Goal: Task Accomplishment & Management: Manage account settings

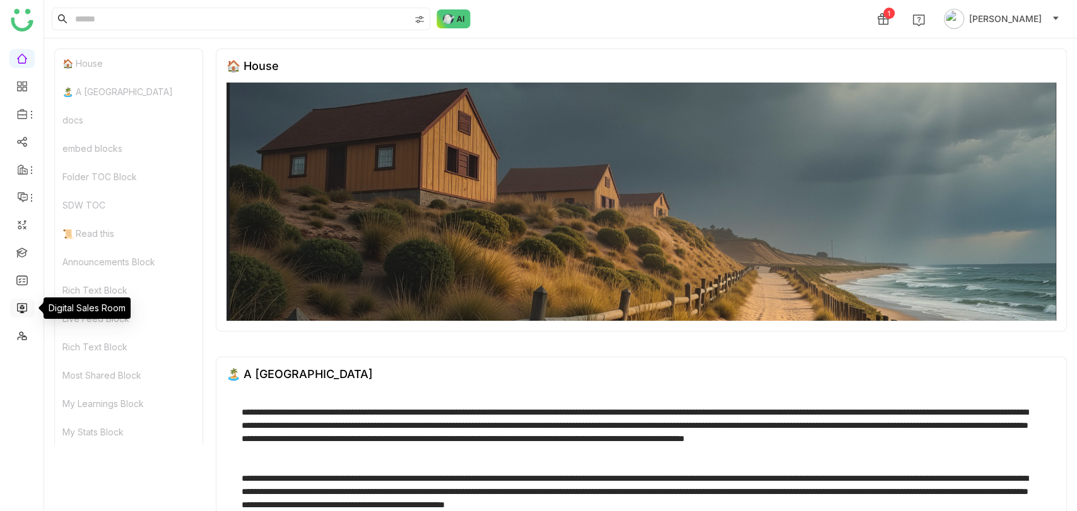
click at [17, 304] on link at bounding box center [21, 307] width 11 height 11
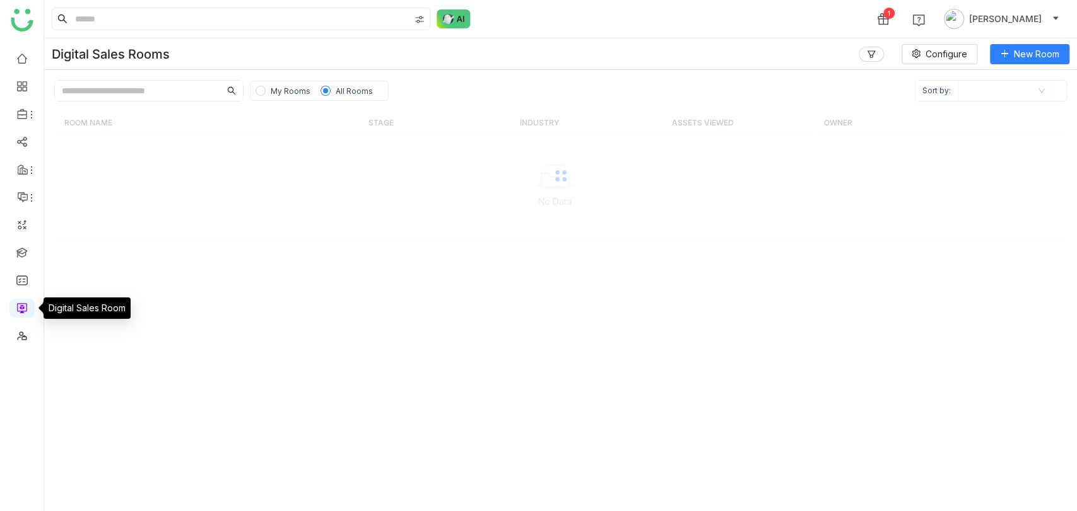
click at [17, 304] on link at bounding box center [21, 307] width 11 height 11
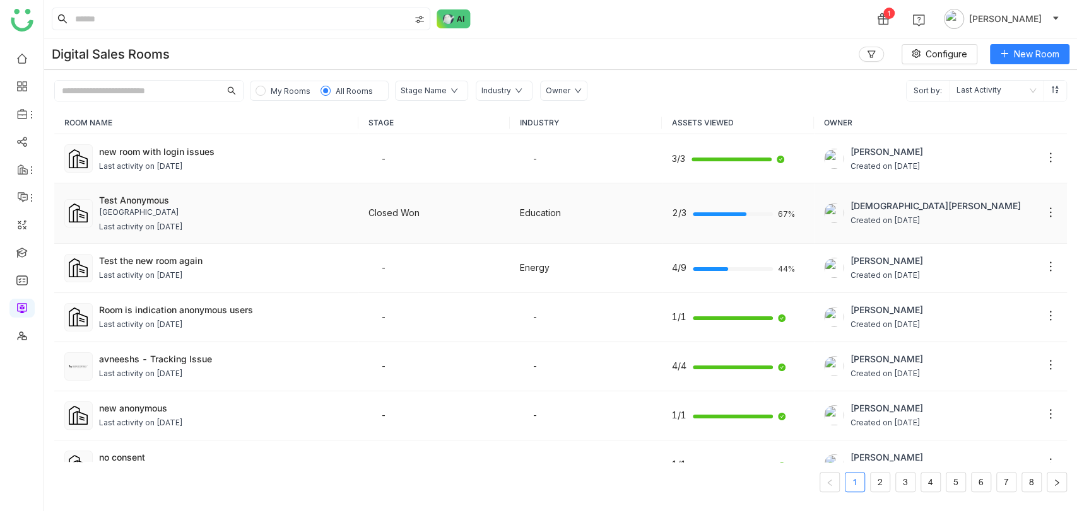
click at [163, 207] on div "[GEOGRAPHIC_DATA]" at bounding box center [223, 213] width 249 height 12
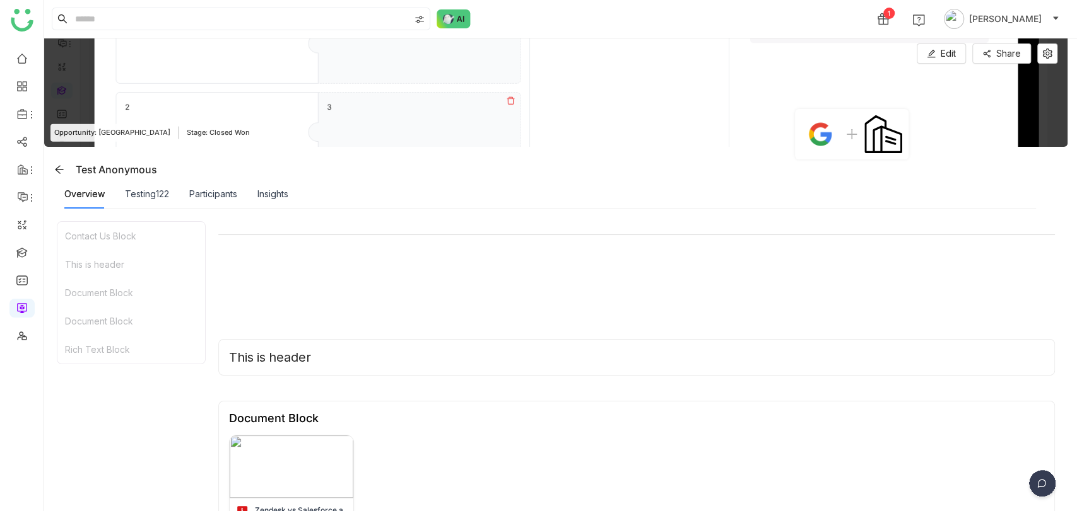
click at [220, 193] on div "Participants" at bounding box center [213, 194] width 48 height 14
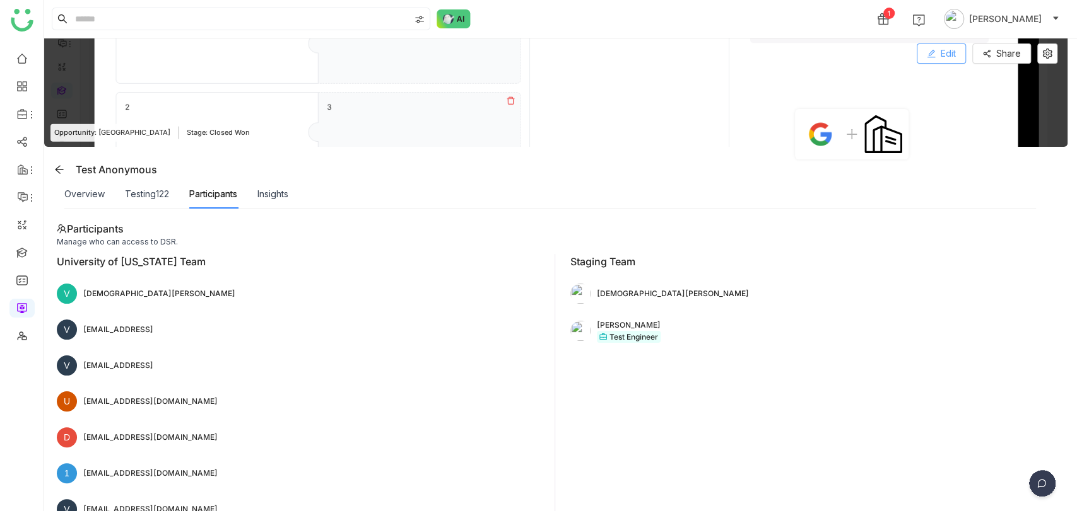
click at [937, 52] on button "Edit" at bounding box center [940, 54] width 49 height 20
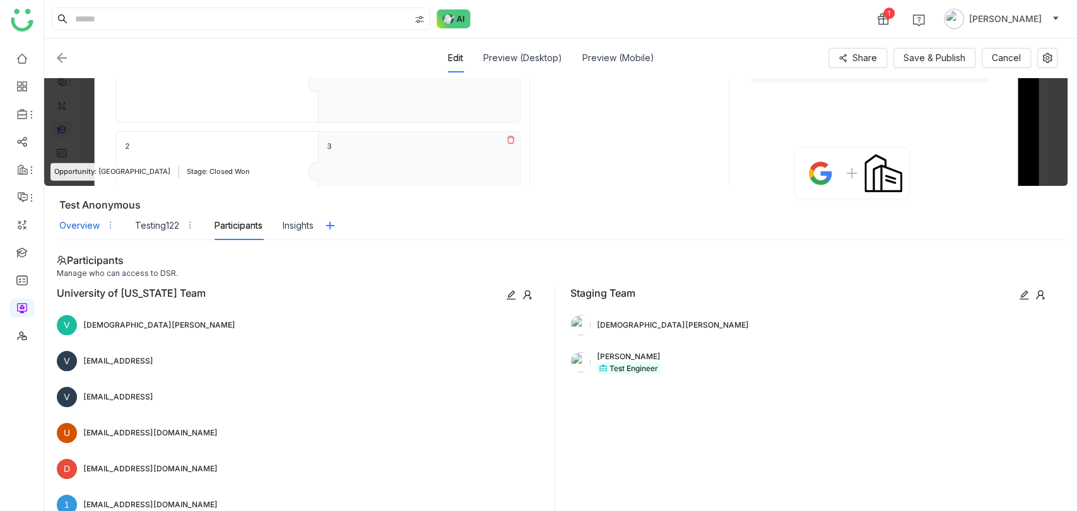
click at [88, 219] on div "Overview" at bounding box center [79, 226] width 40 height 14
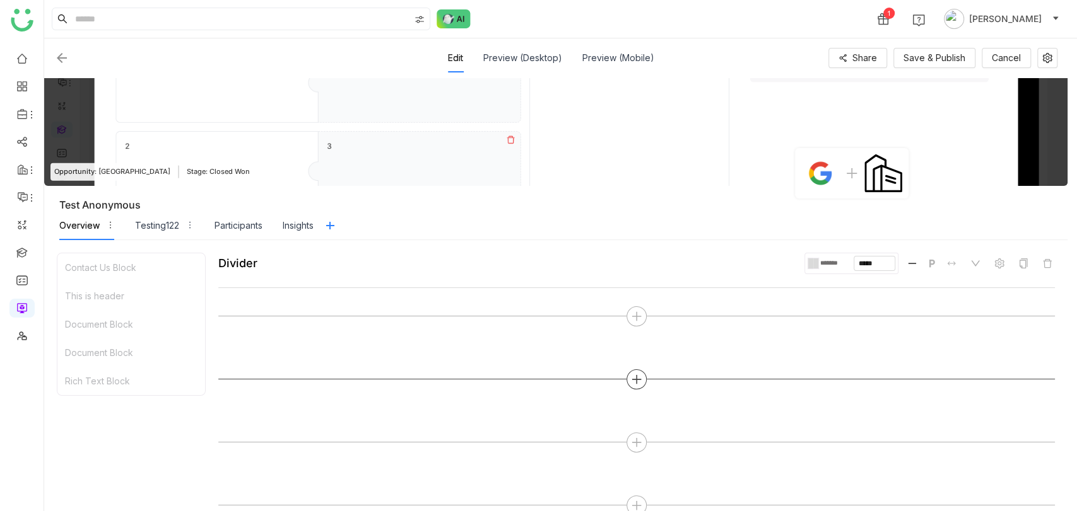
click at [636, 379] on icon at bounding box center [636, 379] width 11 height 11
type input "****"
click at [687, 341] on span "Meetings" at bounding box center [702, 343] width 38 height 13
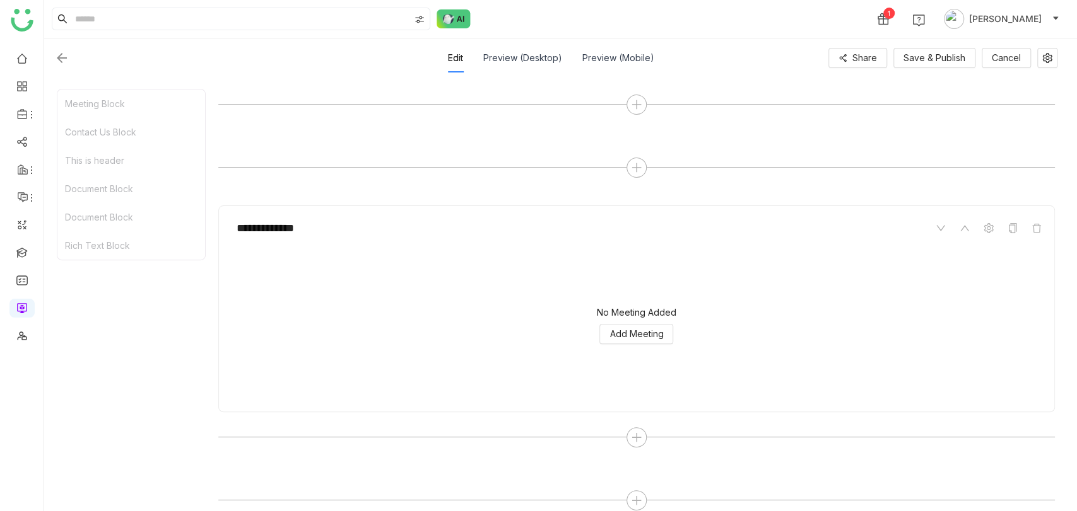
scroll to position [212, 0]
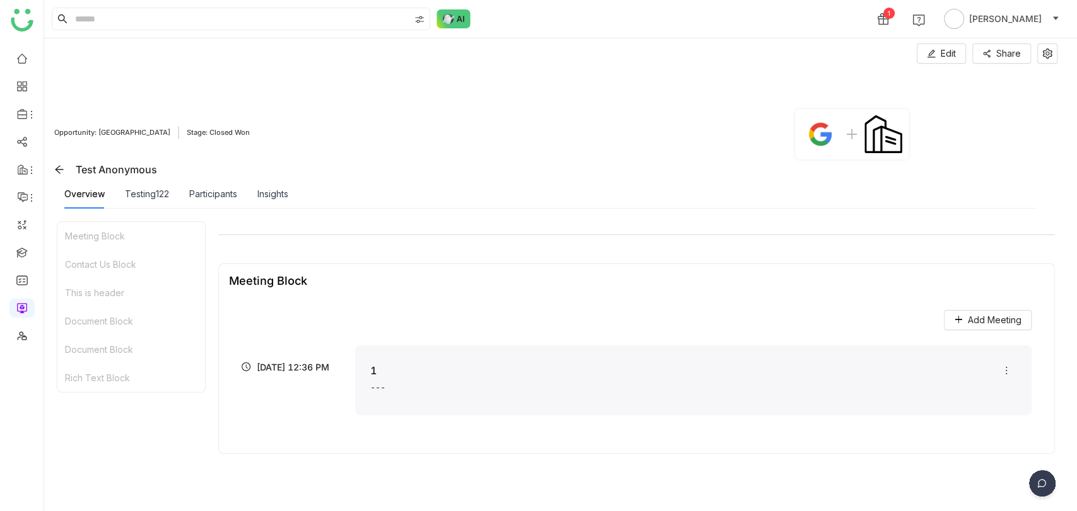
scroll to position [35, 0]
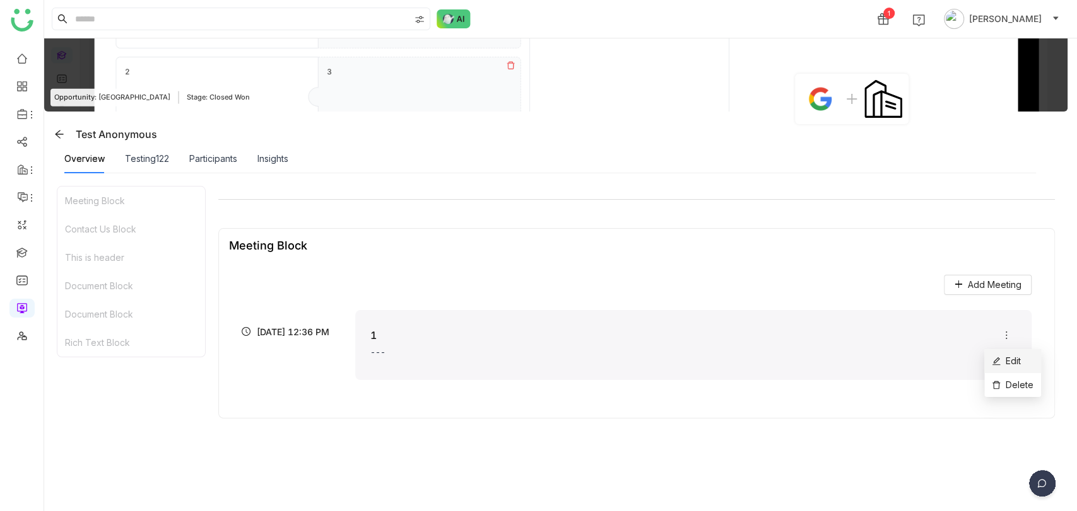
click at [1000, 370] on li "Edit" at bounding box center [1012, 361] width 57 height 24
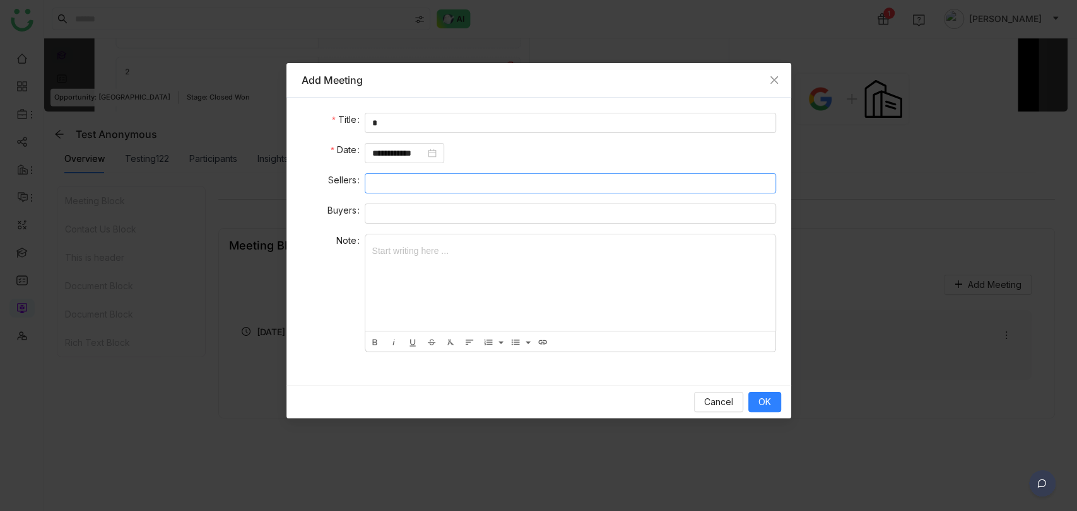
click at [394, 183] on nz-select-top-control at bounding box center [570, 183] width 411 height 20
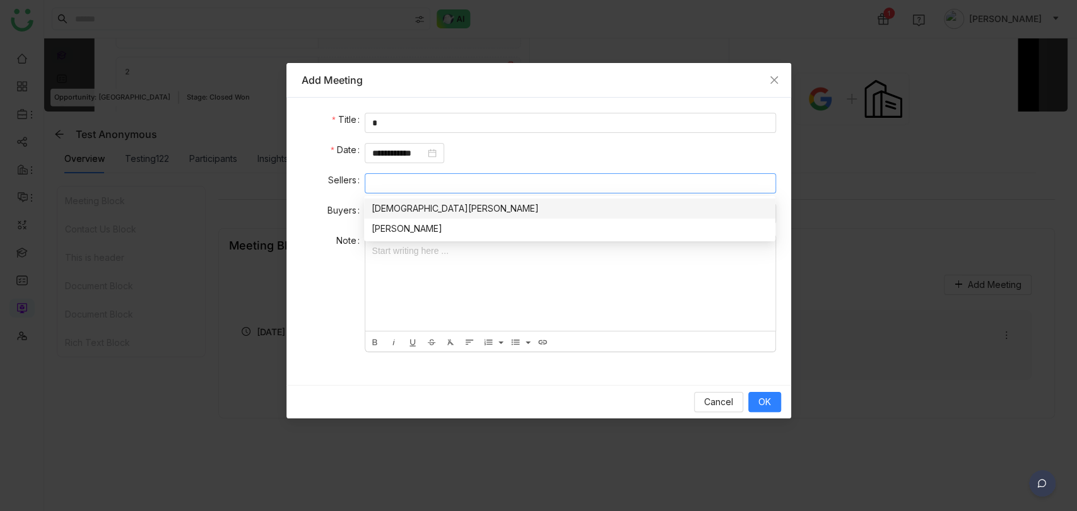
click at [409, 213] on div "[DEMOGRAPHIC_DATA][PERSON_NAME]" at bounding box center [569, 209] width 396 height 14
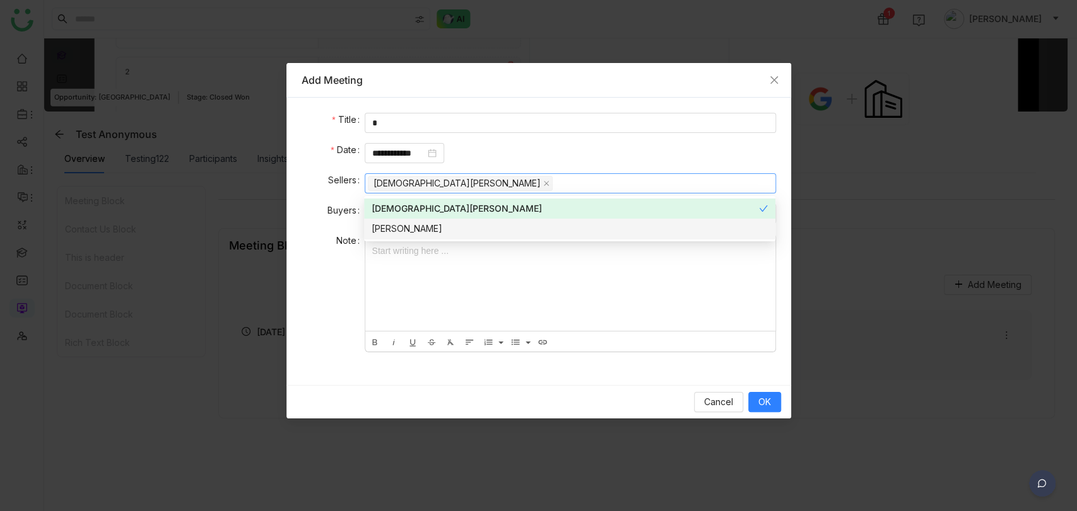
click at [409, 225] on div "[PERSON_NAME]" at bounding box center [569, 229] width 396 height 14
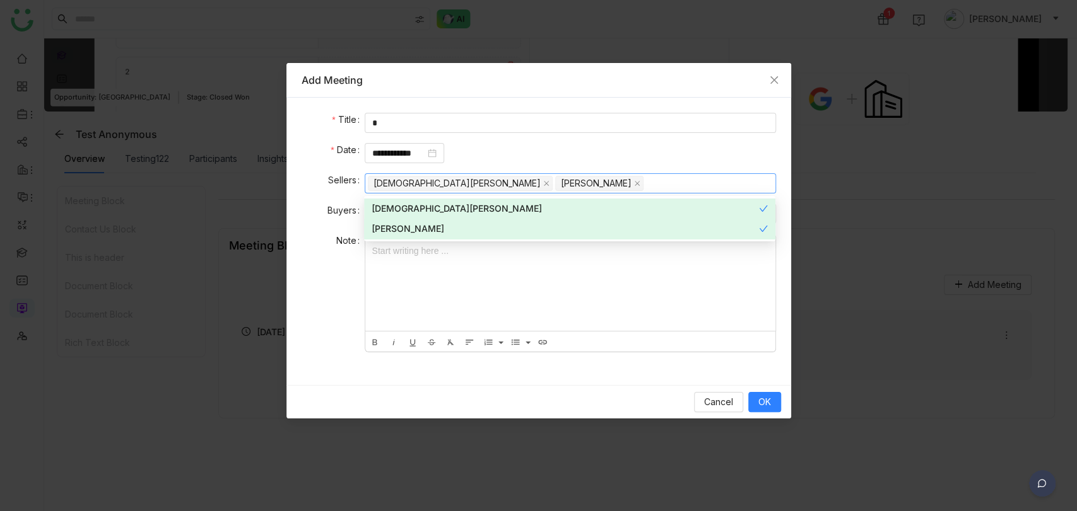
click at [325, 218] on nz-form-label "Buyers" at bounding box center [332, 214] width 63 height 20
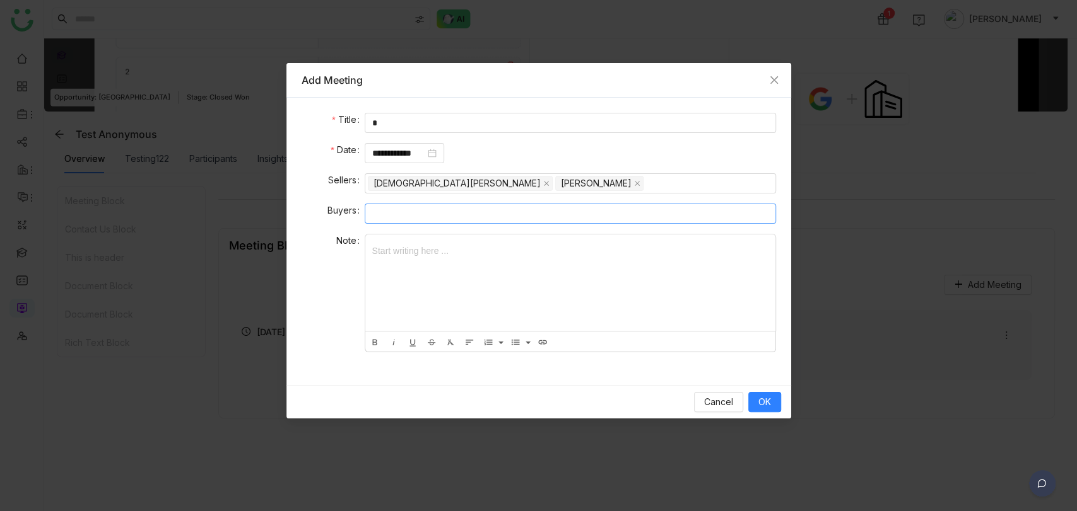
click at [424, 213] on nz-select-top-control at bounding box center [570, 214] width 411 height 20
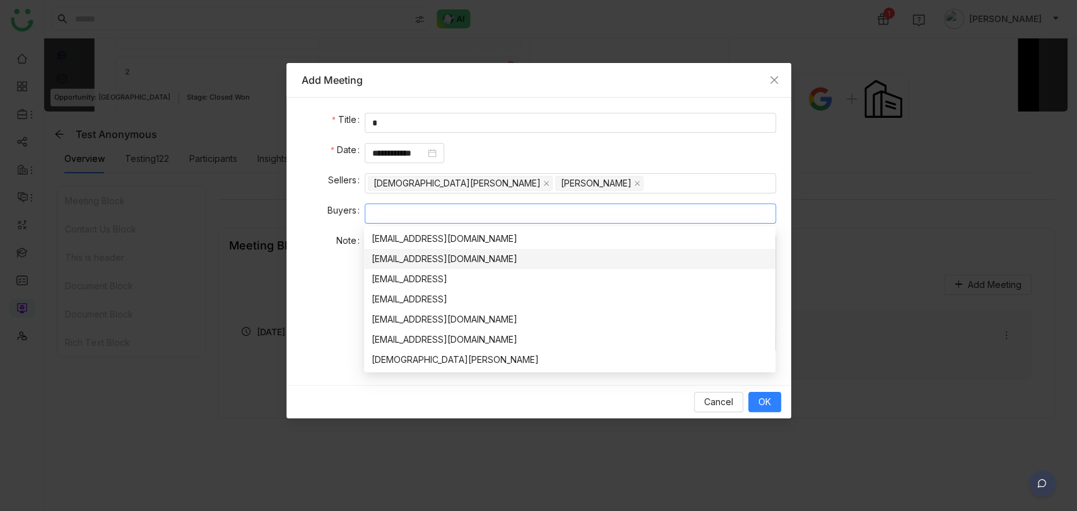
click at [416, 249] on nz-option-item "[EMAIL_ADDRESS][DOMAIN_NAME]" at bounding box center [569, 259] width 411 height 20
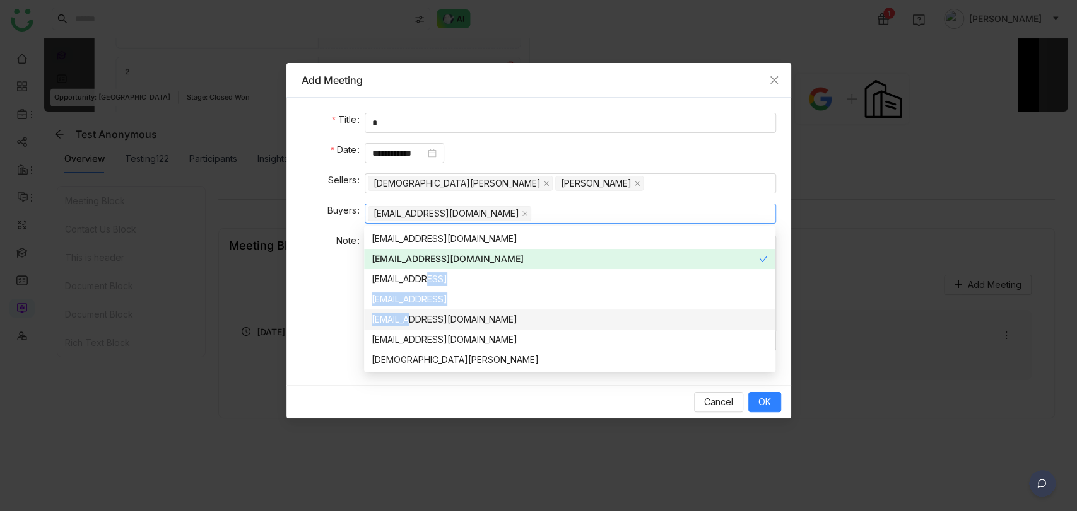
drag, startPoint x: 416, startPoint y: 276, endPoint x: 410, endPoint y: 313, distance: 37.6
click at [410, 313] on div "[EMAIL_ADDRESS][DOMAIN_NAME] [EMAIL_ADDRESS][DOMAIN_NAME] [EMAIL_ADDRESS] [EMAI…" at bounding box center [569, 299] width 411 height 141
click at [410, 313] on div "[EMAIL_ADDRESS][DOMAIN_NAME]" at bounding box center [569, 320] width 396 height 14
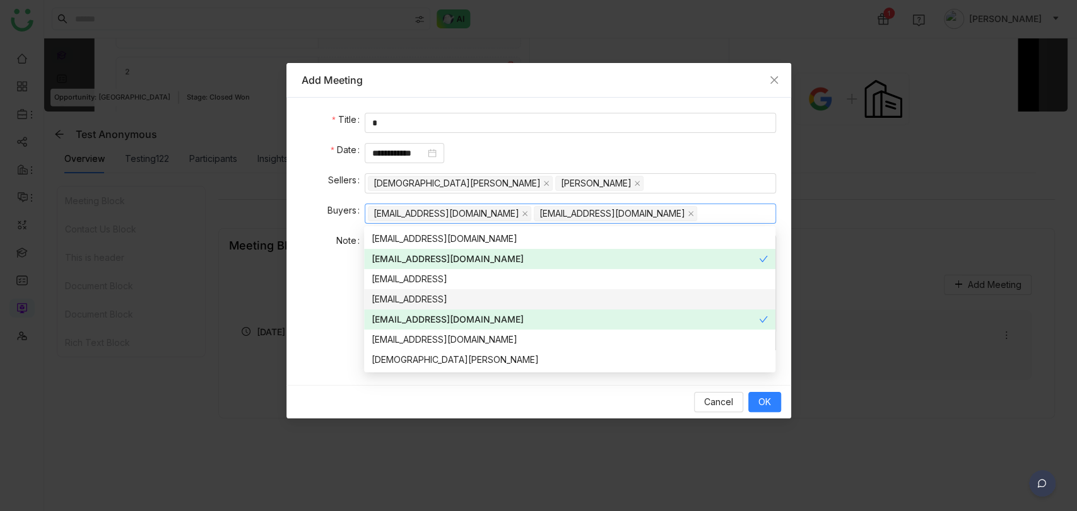
click at [439, 297] on div "[EMAIL_ADDRESS]" at bounding box center [569, 300] width 396 height 14
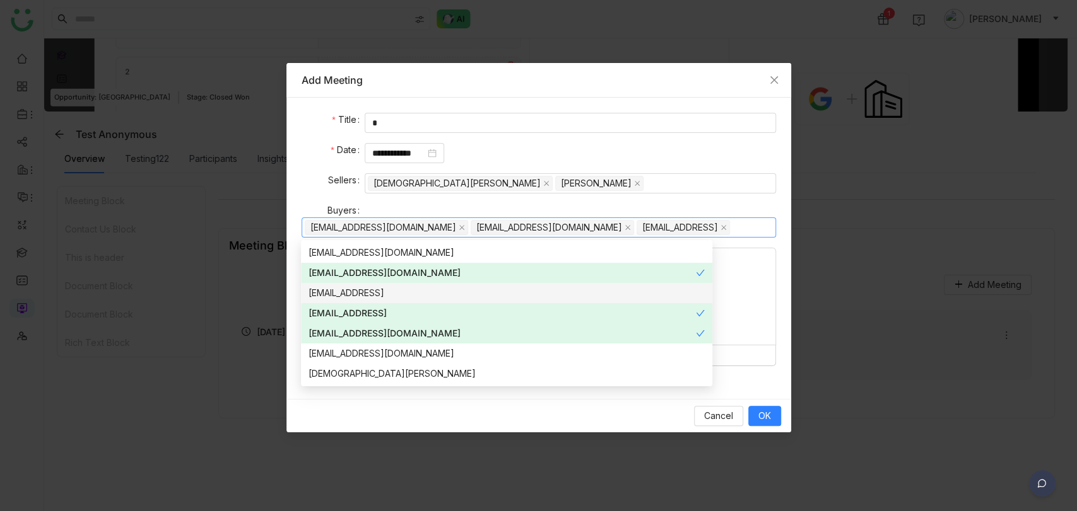
click at [758, 287] on div at bounding box center [570, 296] width 410 height 96
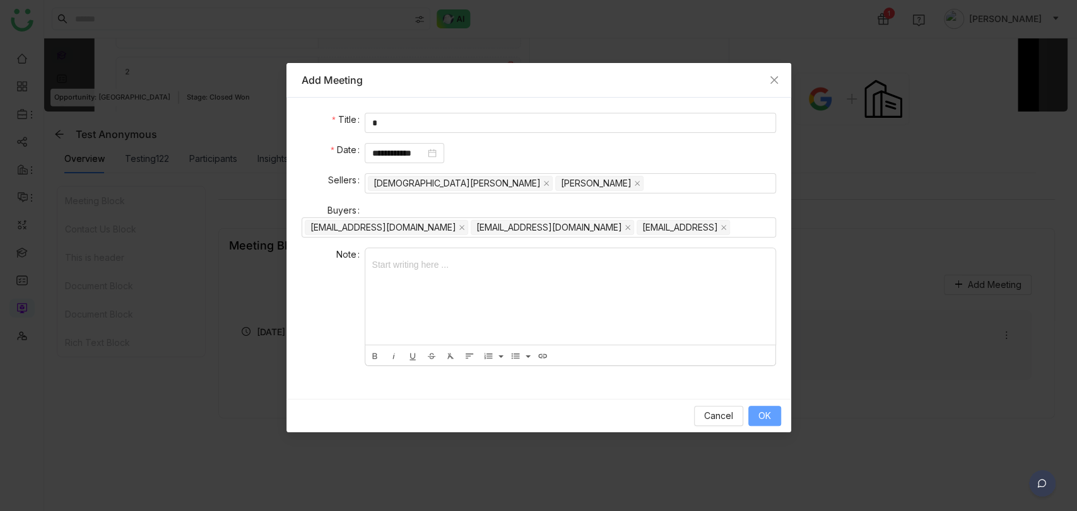
click at [768, 415] on span "OK" at bounding box center [764, 416] width 13 height 14
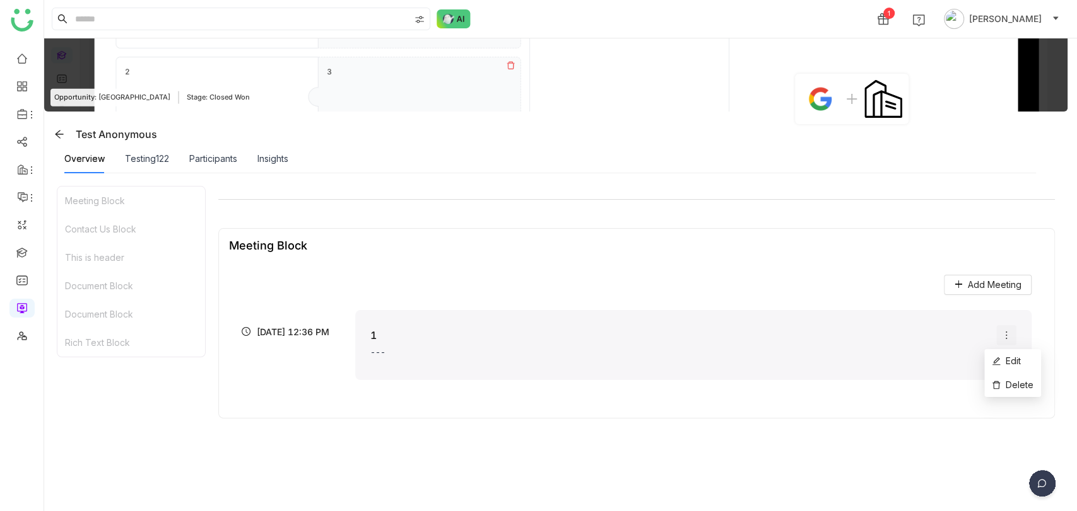
click at [1001, 336] on icon at bounding box center [1006, 335] width 10 height 10
click at [1000, 355] on span "Edit" at bounding box center [1005, 361] width 29 height 14
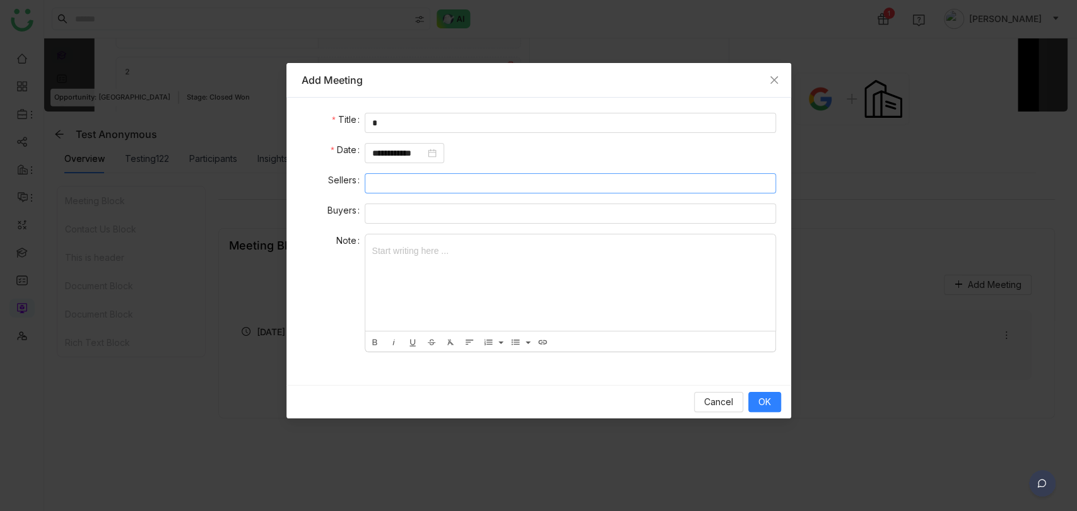
click at [379, 187] on nz-select-top-control at bounding box center [570, 183] width 411 height 20
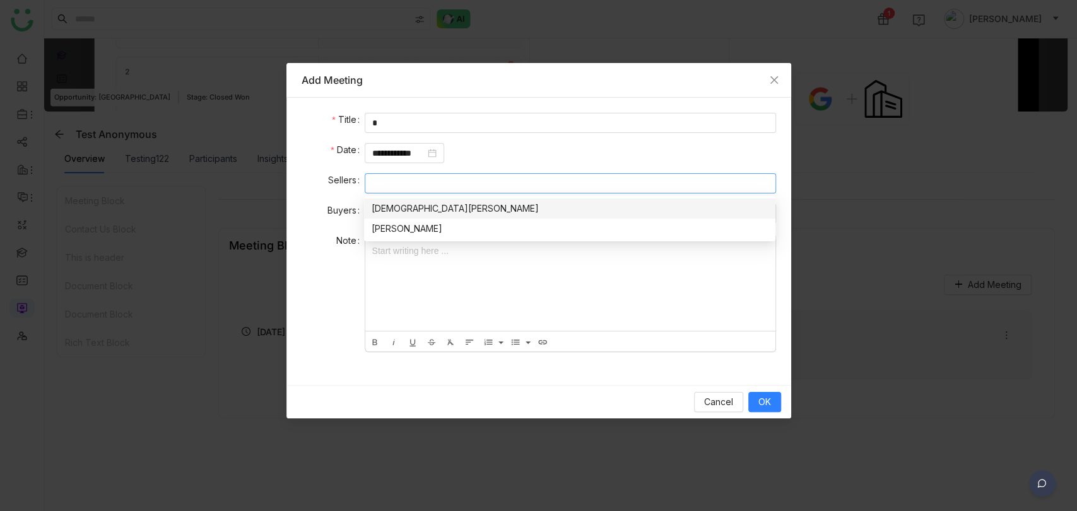
click at [402, 213] on div "[DEMOGRAPHIC_DATA][PERSON_NAME]" at bounding box center [569, 209] width 396 height 14
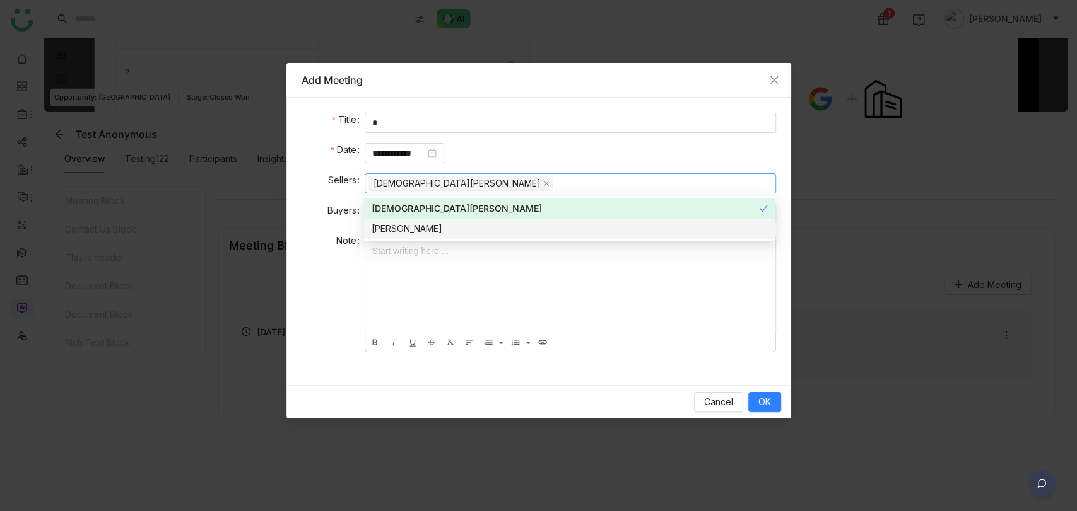
click at [414, 228] on div "[PERSON_NAME]" at bounding box center [569, 229] width 396 height 14
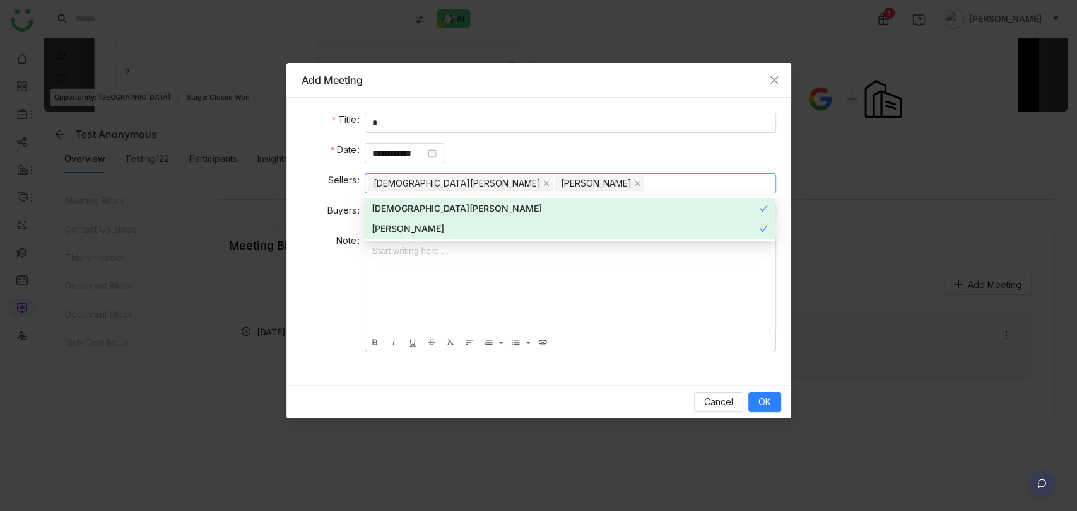
click at [308, 239] on nz-form-label "Note" at bounding box center [332, 297] width 63 height 126
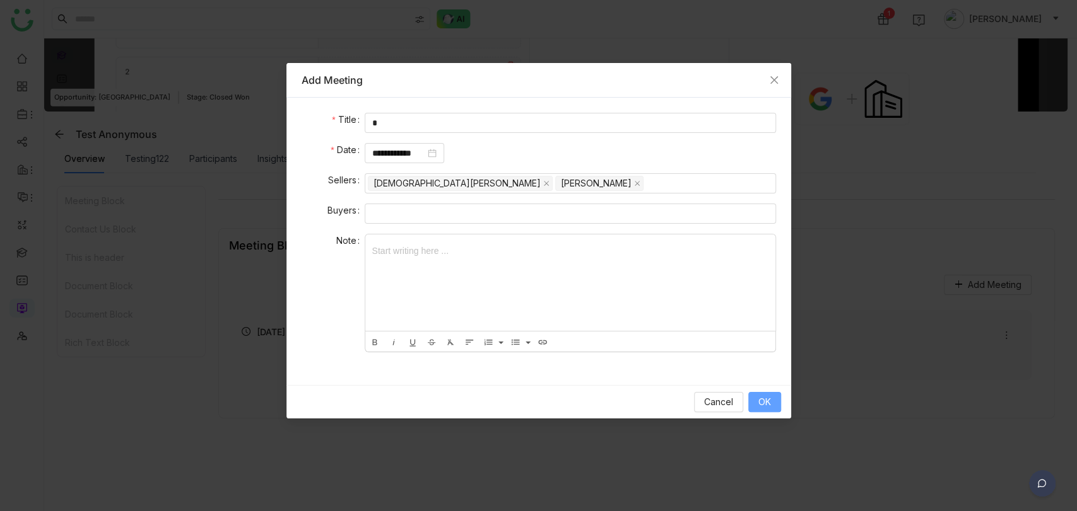
click at [767, 401] on span "OK" at bounding box center [764, 402] width 13 height 14
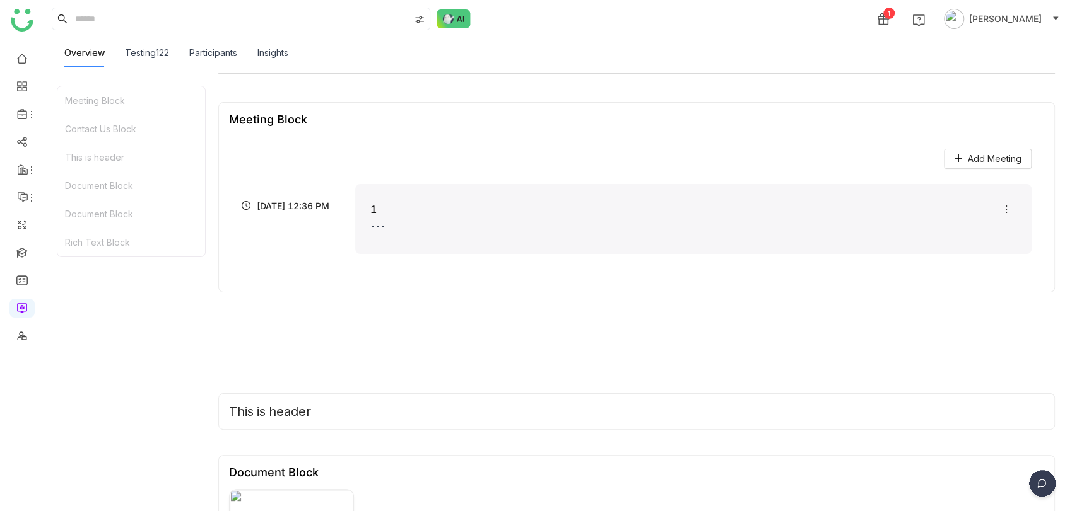
scroll to position [0, 0]
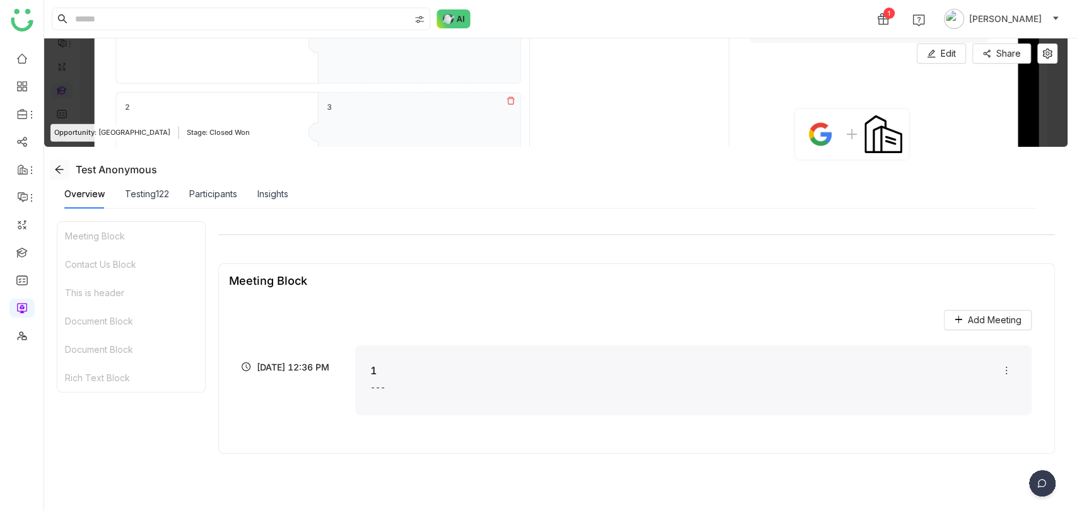
click at [61, 165] on icon at bounding box center [59, 169] width 8 height 8
click at [57, 173] on icon at bounding box center [59, 170] width 10 height 10
